Goal: Task Accomplishment & Management: Use online tool/utility

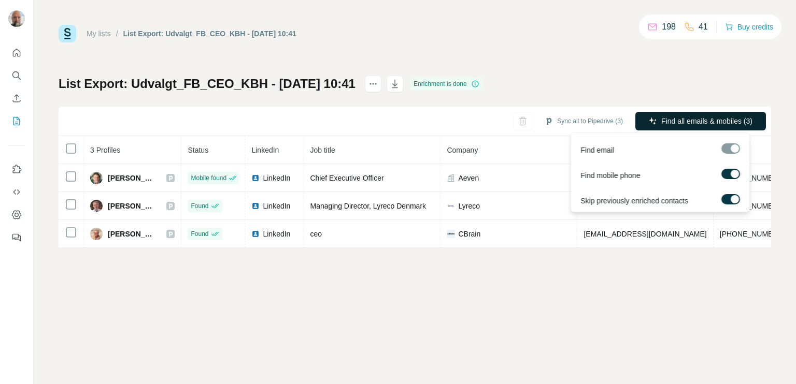
click at [673, 123] on span "Find all emails & mobiles (3)" at bounding box center [706, 121] width 91 height 10
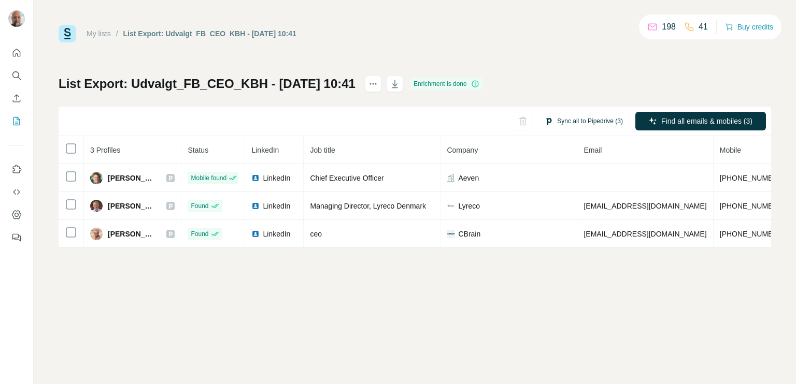
click at [567, 122] on button "Sync all to Pipedrive (3)" at bounding box center [583, 121] width 93 height 16
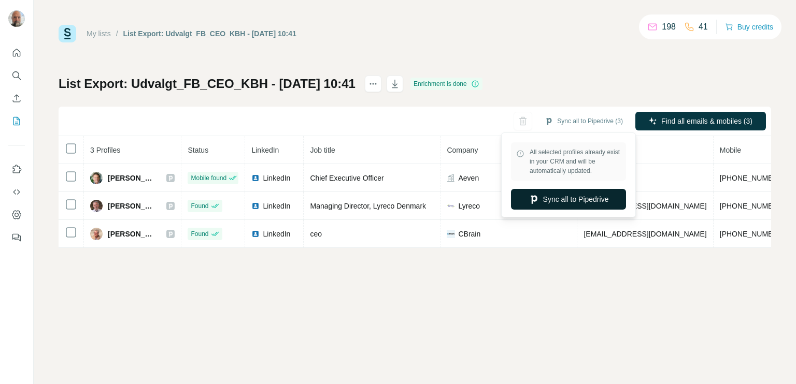
click at [565, 198] on button "Sync all to Pipedrive" at bounding box center [568, 199] width 115 height 21
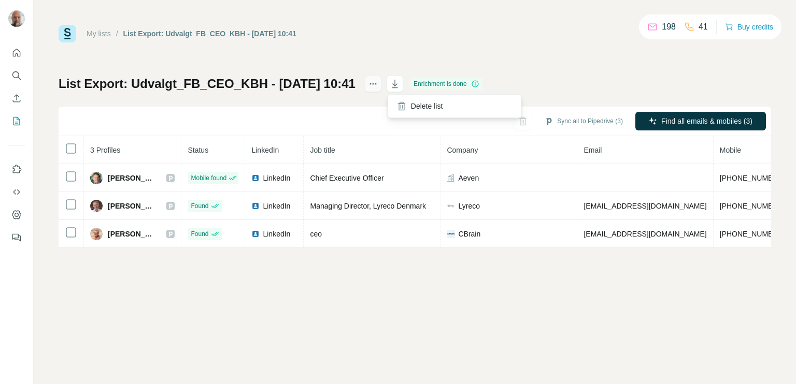
click at [378, 85] on icon "actions" at bounding box center [373, 84] width 10 height 10
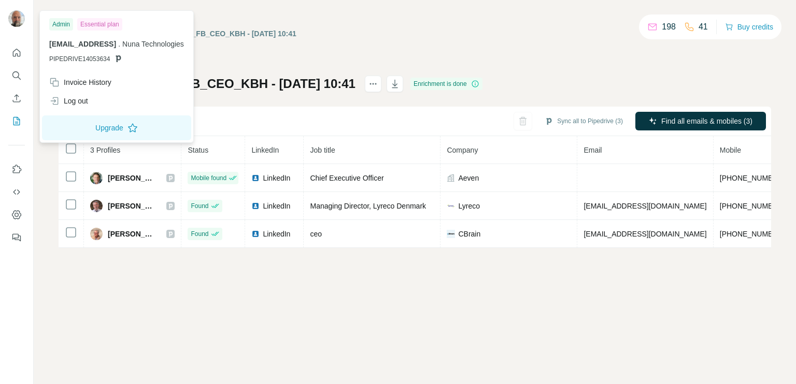
click at [12, 13] on img at bounding box center [16, 18] width 17 height 17
click at [21, 218] on icon "Dashboard" at bounding box center [16, 215] width 10 height 10
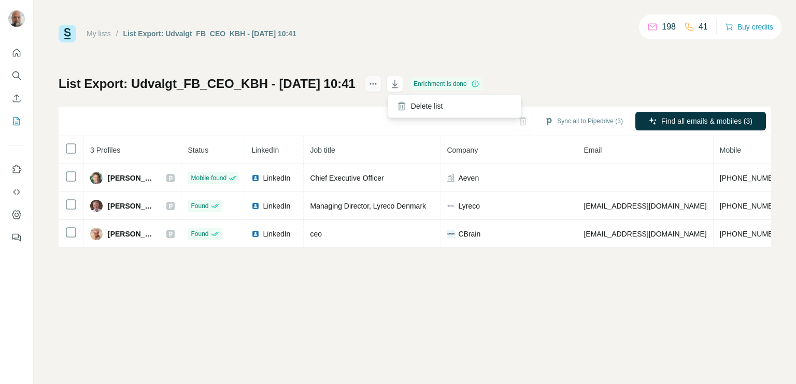
click at [378, 82] on icon "actions" at bounding box center [373, 84] width 10 height 10
click at [524, 49] on div "My lists / List Export: Udvalgt_FB_CEO_KBH - [DATE] 10:41 198 41 Buy credits Li…" at bounding box center [415, 136] width 712 height 223
click at [16, 215] on icon "Dashboard" at bounding box center [16, 215] width 10 height 10
